Goal: Task Accomplishment & Management: Manage account settings

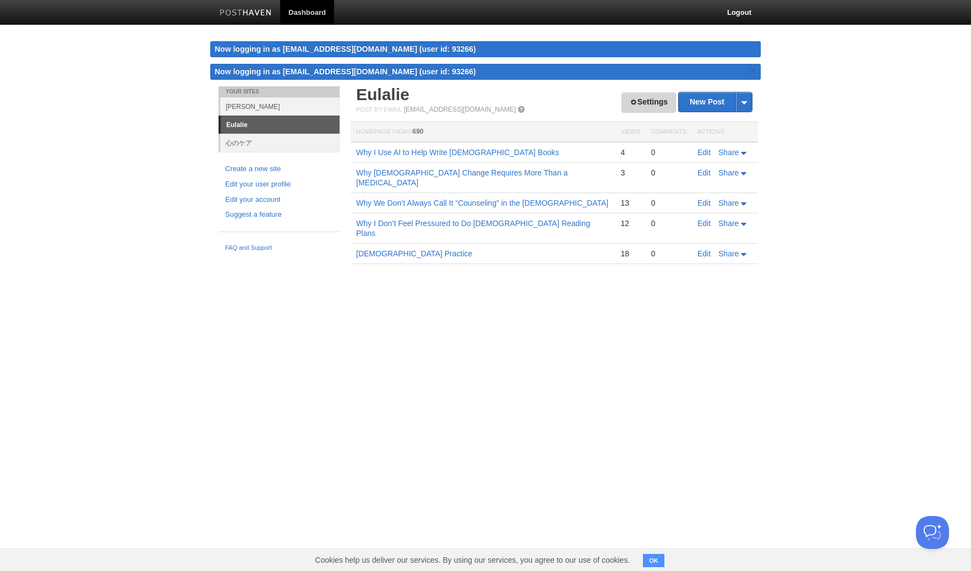
click at [623, 101] on link "Settings" at bounding box center [648, 102] width 54 height 20
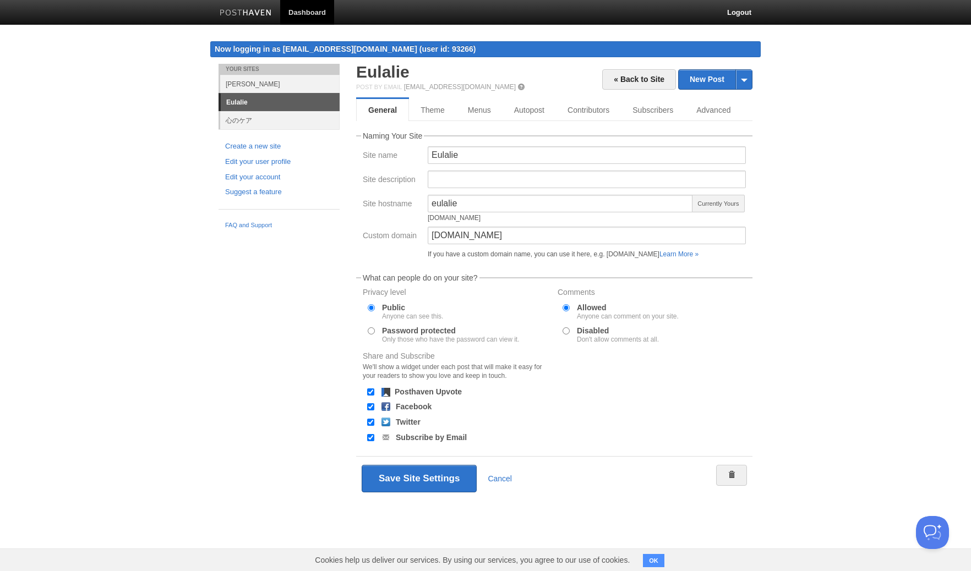
click at [255, 10] on img at bounding box center [246, 13] width 52 height 8
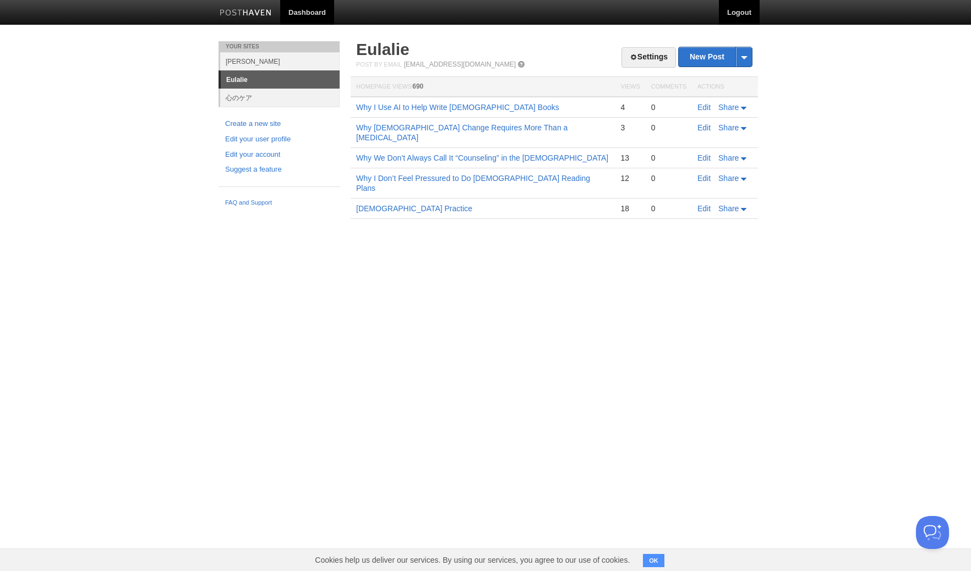
click at [739, 11] on link "Logout" at bounding box center [739, 12] width 41 height 25
